Goal: Task Accomplishment & Management: Use online tool/utility

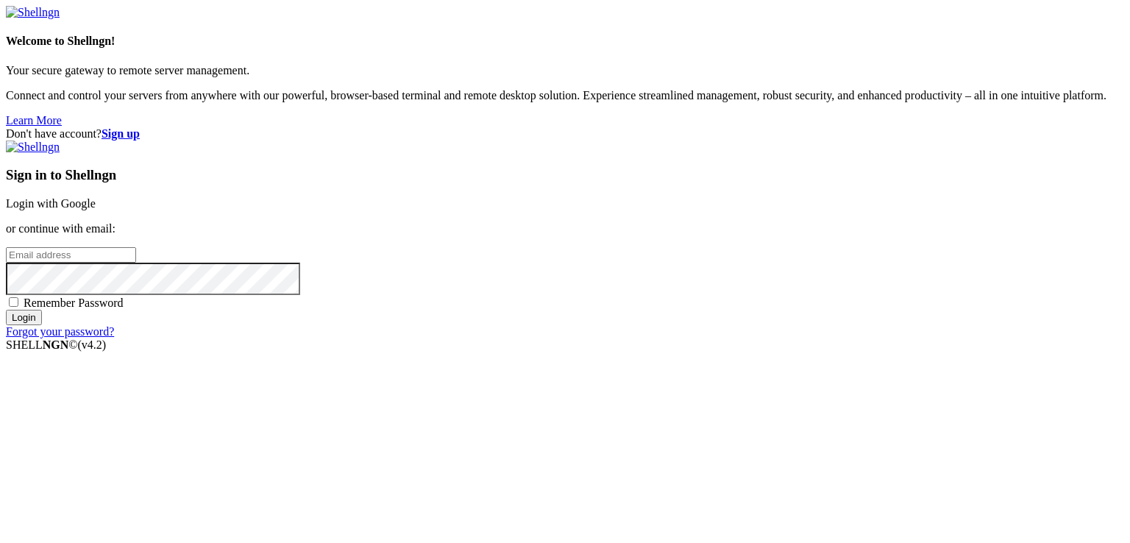
click at [96, 197] on link "Login with Google" at bounding box center [51, 203] width 90 height 13
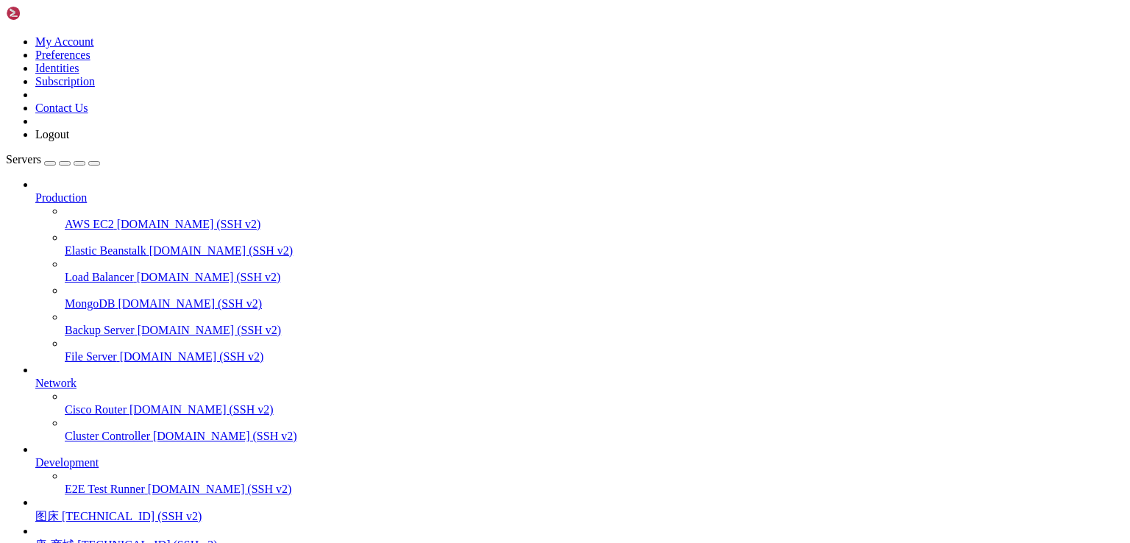
scroll to position [129, 0]
click at [59, 510] on span "图床" at bounding box center [47, 516] width 24 height 13
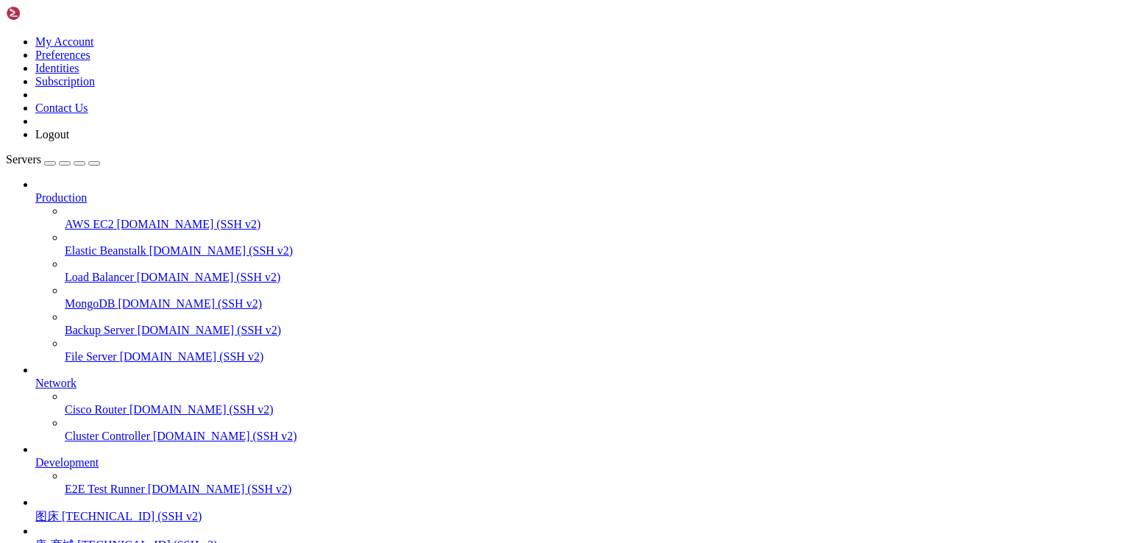
drag, startPoint x: 767, startPoint y: 1350, endPoint x: 12, endPoint y: 1083, distance: 801.0
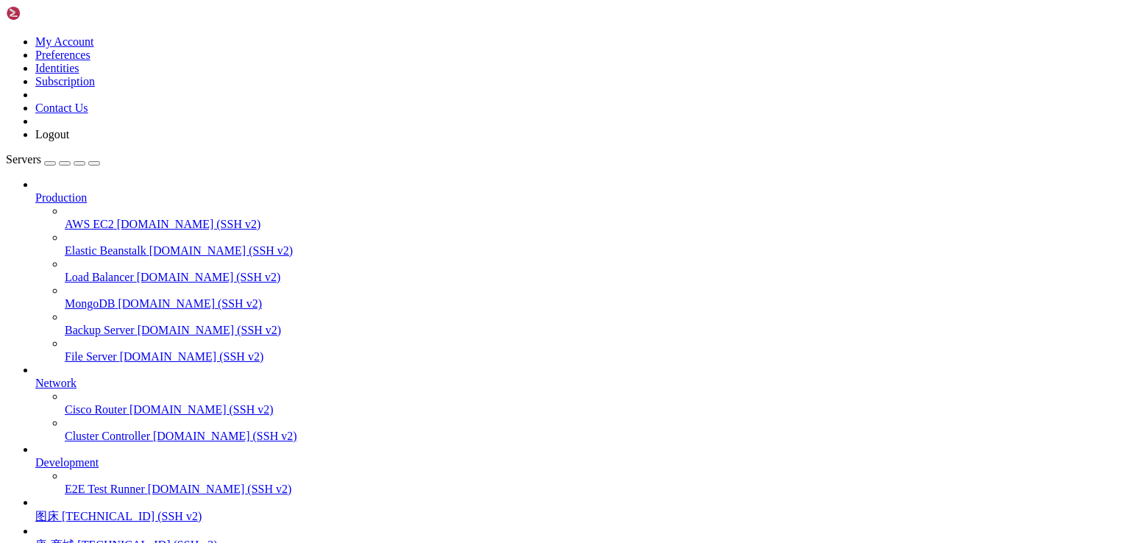
scroll to position [129, 0]
click at [130, 510] on span "[TECHNICAL_ID] (SSH v2)" at bounding box center [132, 516] width 140 height 13
drag, startPoint x: 124, startPoint y: 1247, endPoint x: 360, endPoint y: 1248, distance: 236.3
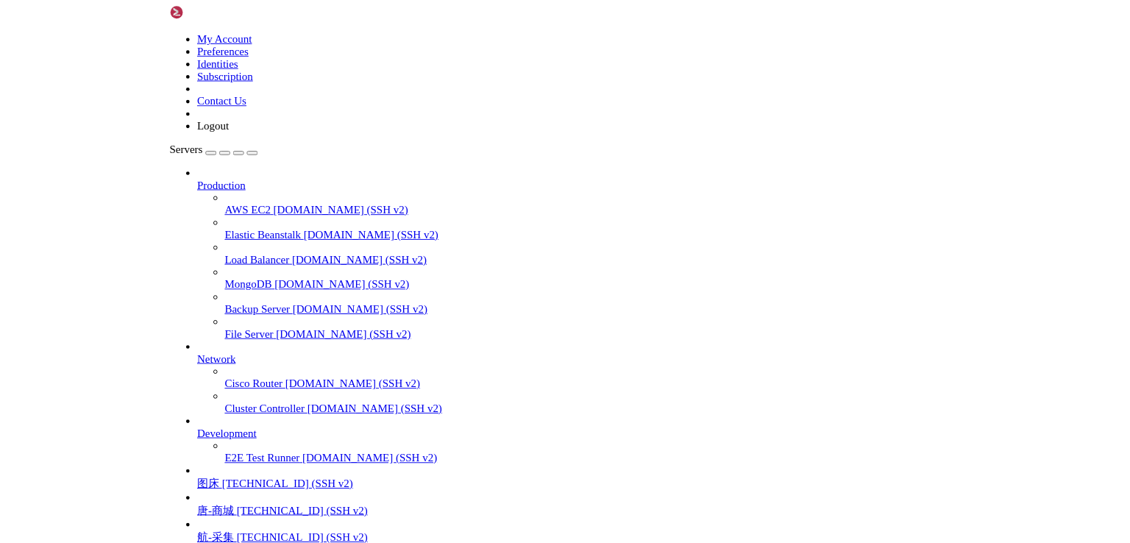
scroll to position [62, 0]
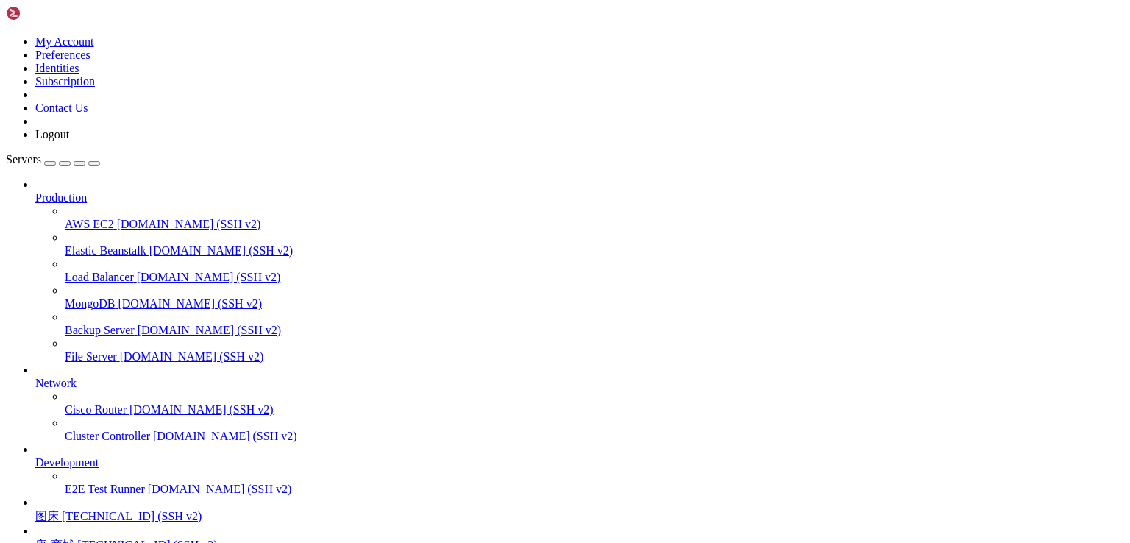
scroll to position [129, 0]
